Goal: Task Accomplishment & Management: Manage account settings

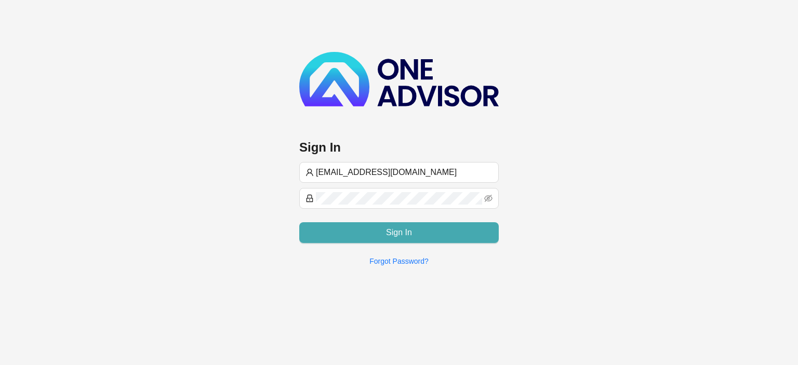
type input "[EMAIL_ADDRESS][DOMAIN_NAME]"
click at [362, 229] on button "Sign In" at bounding box center [399, 232] width 200 height 21
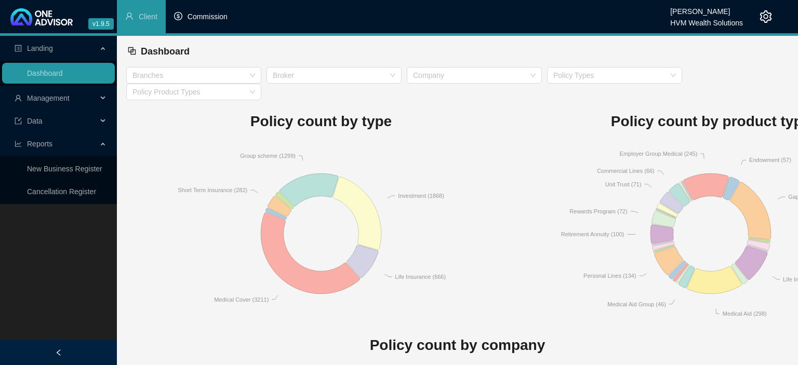
click at [204, 18] on span "Commission" at bounding box center [208, 16] width 40 height 8
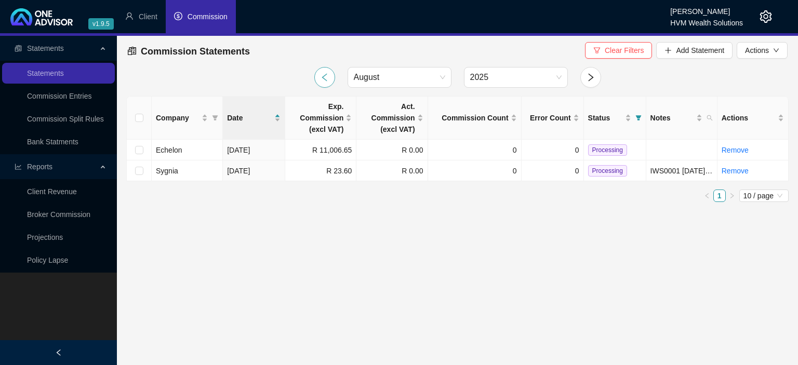
click at [324, 78] on icon "left" at bounding box center [324, 77] width 9 height 9
click at [641, 116] on icon "filter" at bounding box center [638, 118] width 6 height 6
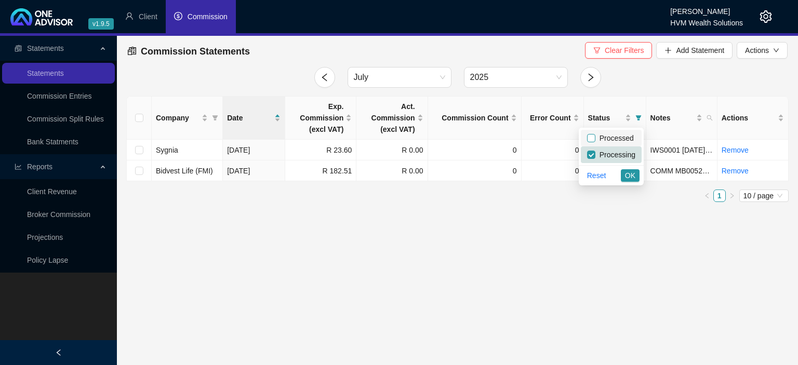
click at [592, 141] on input "checkbox" at bounding box center [591, 138] width 8 height 8
checkbox input "true"
click at [629, 178] on span "OK" at bounding box center [630, 175] width 10 height 11
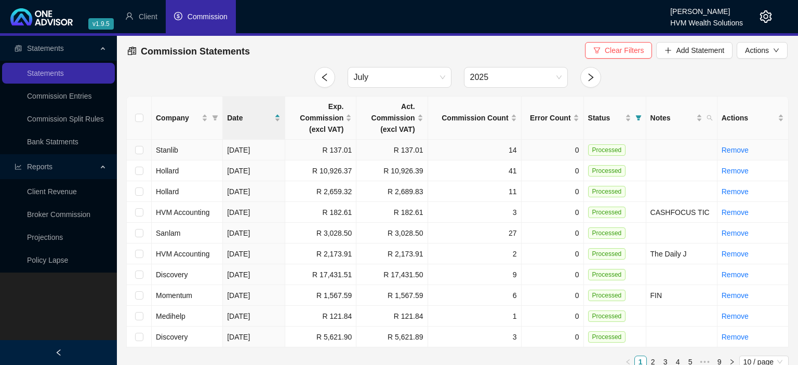
scroll to position [10, 0]
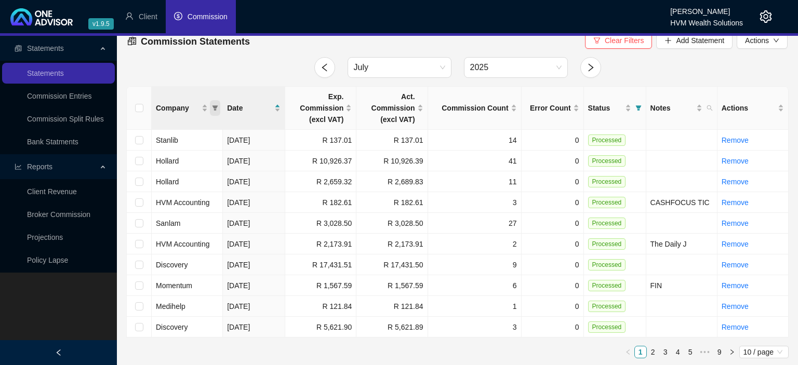
click at [213, 110] on icon "filter" at bounding box center [215, 108] width 6 height 6
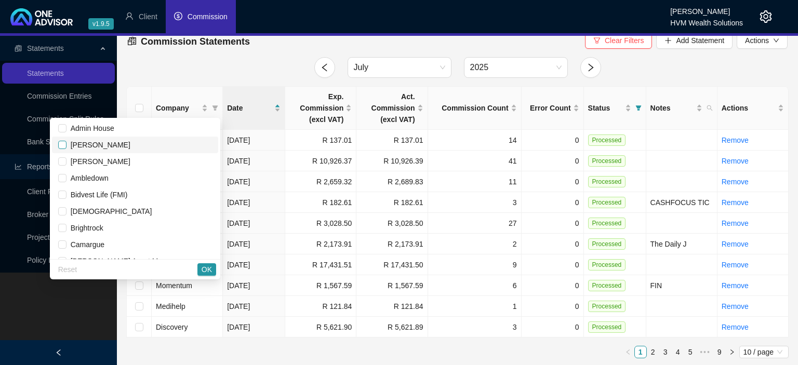
click at [67, 147] on input "checkbox" at bounding box center [62, 145] width 8 height 8
checkbox input "true"
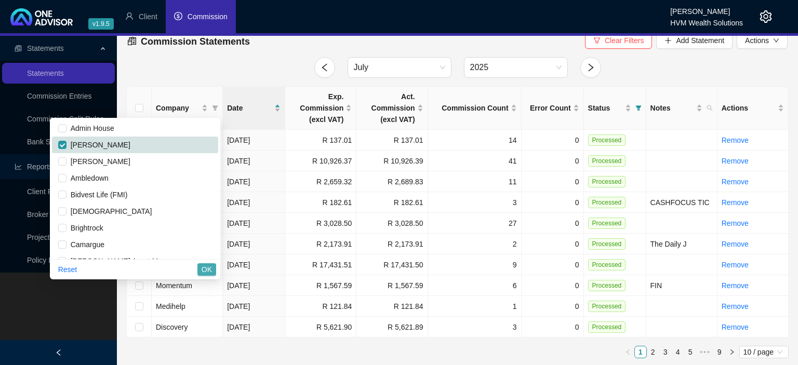
click at [214, 268] on button "OK" at bounding box center [206, 269] width 19 height 12
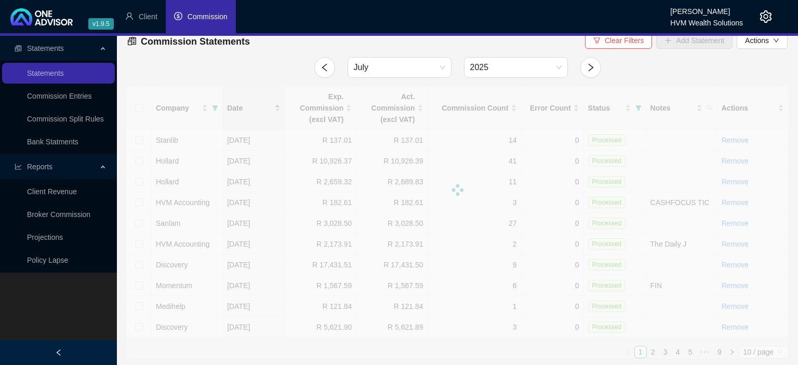
scroll to position [0, 0]
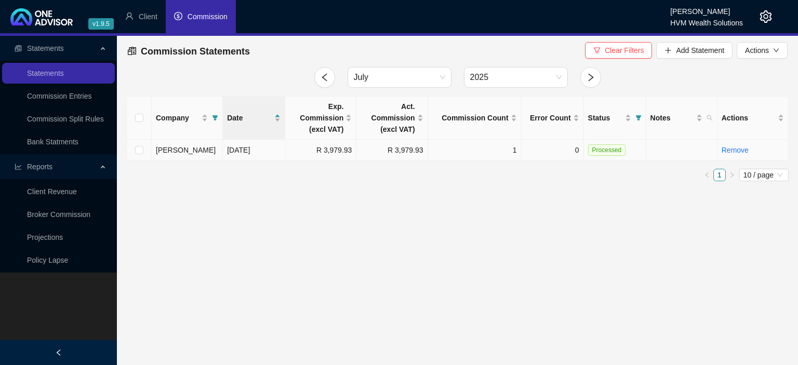
click at [193, 150] on span "[PERSON_NAME]" at bounding box center [186, 150] width 60 height 8
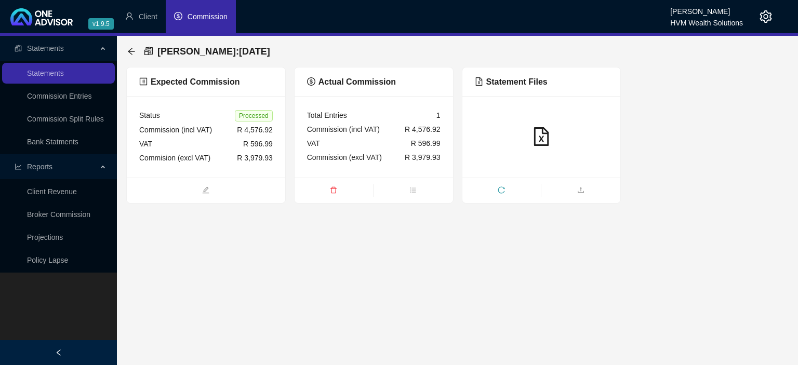
click at [505, 129] on div at bounding box center [542, 137] width 134 height 20
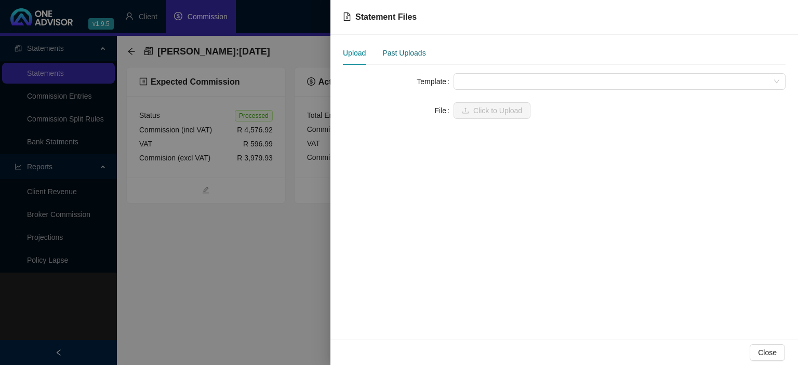
click at [413, 51] on div "Past Uploads" at bounding box center [403, 52] width 43 height 11
click at [255, 280] on div at bounding box center [399, 182] width 798 height 365
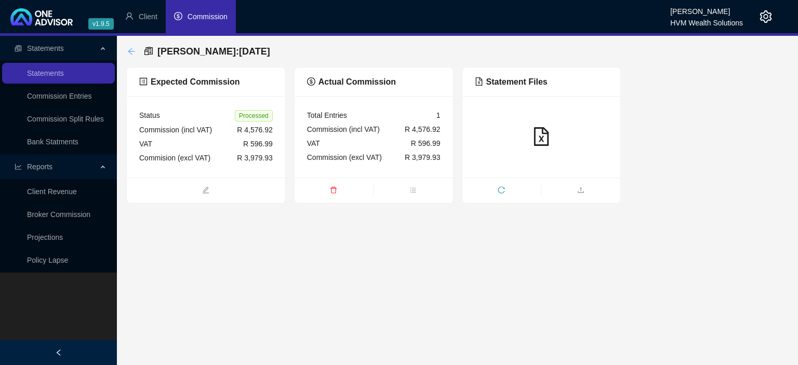
click at [134, 49] on icon "arrow-left" at bounding box center [131, 51] width 8 height 8
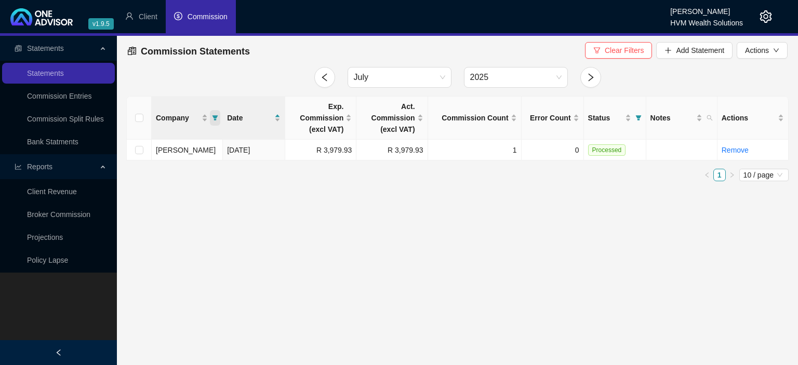
click at [213, 116] on icon "filter" at bounding box center [216, 117] width 6 height 5
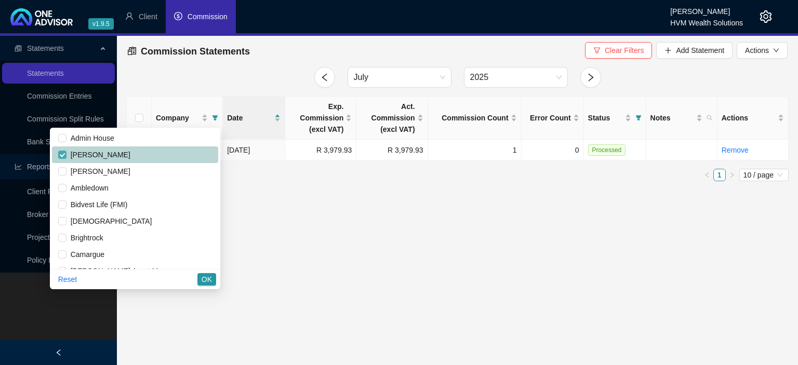
click at [67, 157] on input "checkbox" at bounding box center [62, 155] width 8 height 8
checkbox input "false"
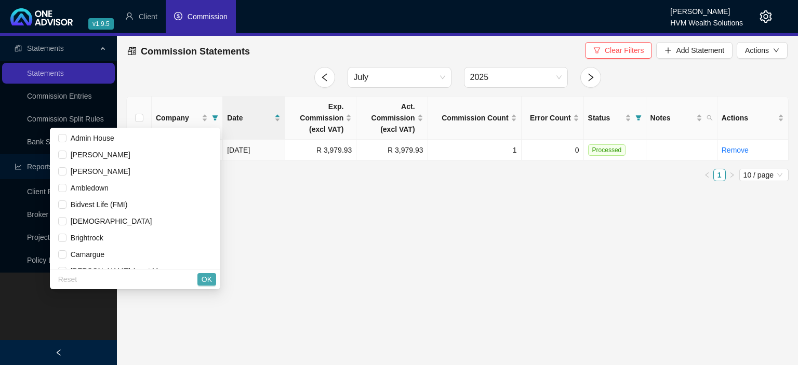
click at [207, 285] on span "OK" at bounding box center [207, 279] width 10 height 11
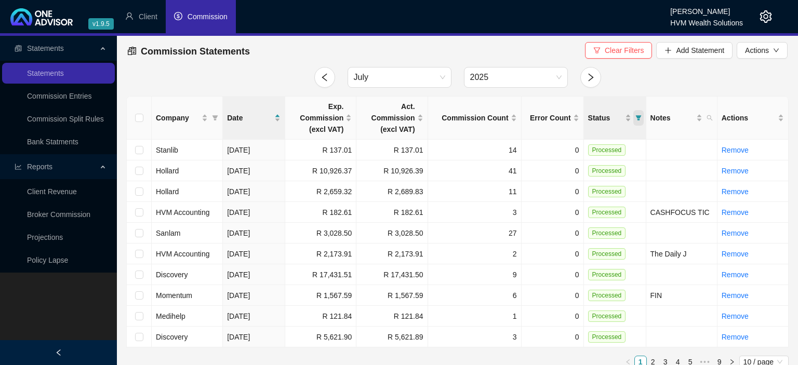
click at [639, 117] on icon "filter" at bounding box center [638, 117] width 6 height 5
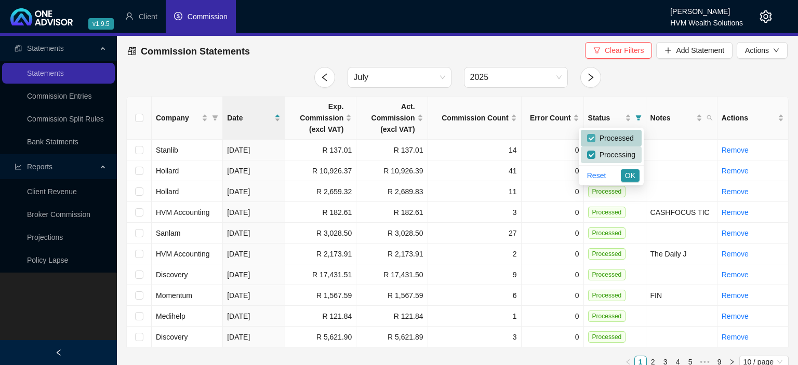
click at [589, 138] on input "checkbox" at bounding box center [591, 138] width 8 height 8
checkbox input "false"
click at [631, 176] on span "OK" at bounding box center [630, 175] width 10 height 11
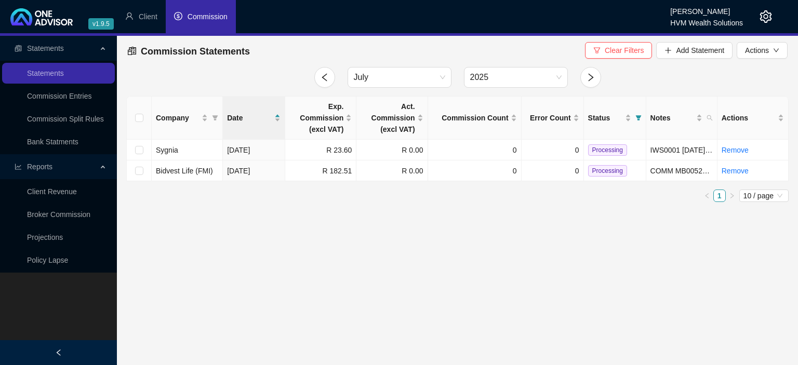
click at [766, 16] on icon "setting" at bounding box center [766, 16] width 12 height 12
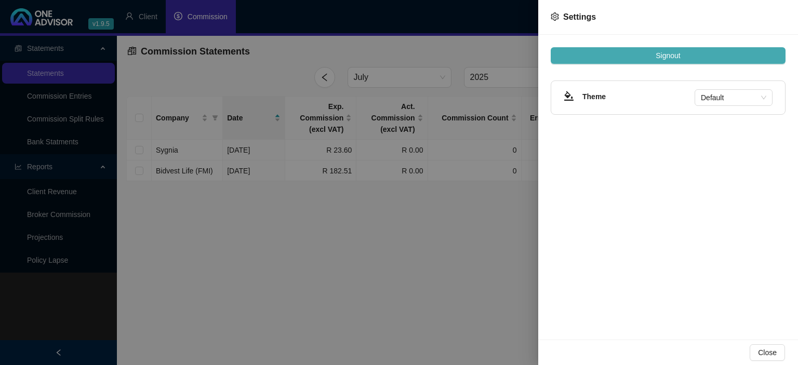
click at [678, 48] on button "Signout" at bounding box center [668, 55] width 235 height 17
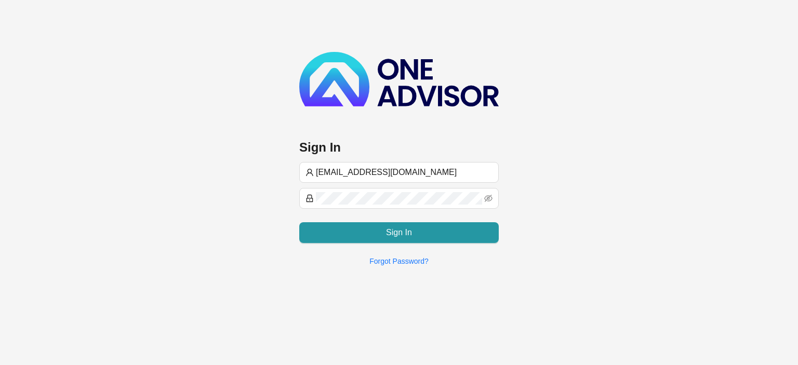
type input "[EMAIL_ADDRESS][DOMAIN_NAME]"
